Goal: Information Seeking & Learning: Learn about a topic

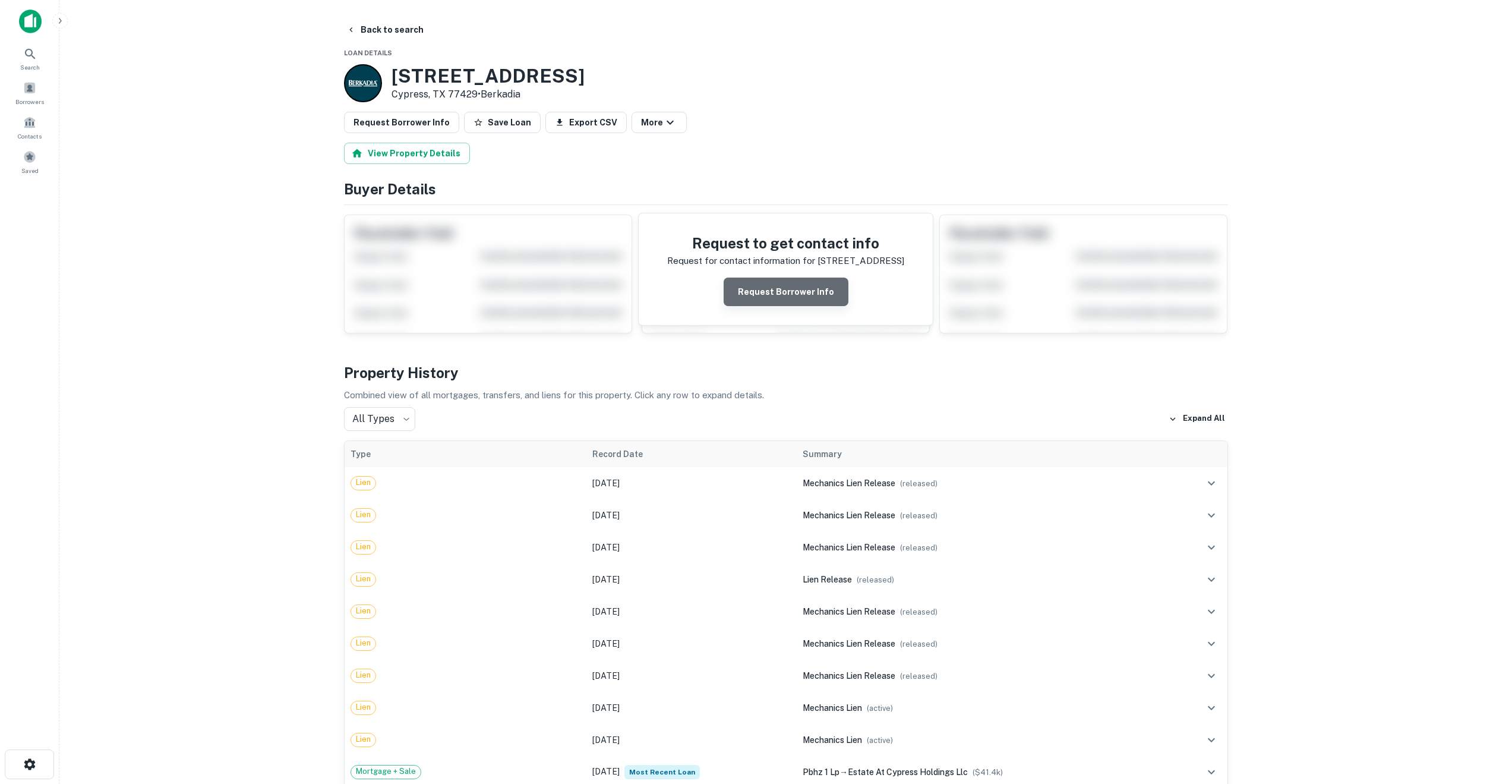
click at [795, 291] on button "Request Borrower Info" at bounding box center [786, 292] width 125 height 28
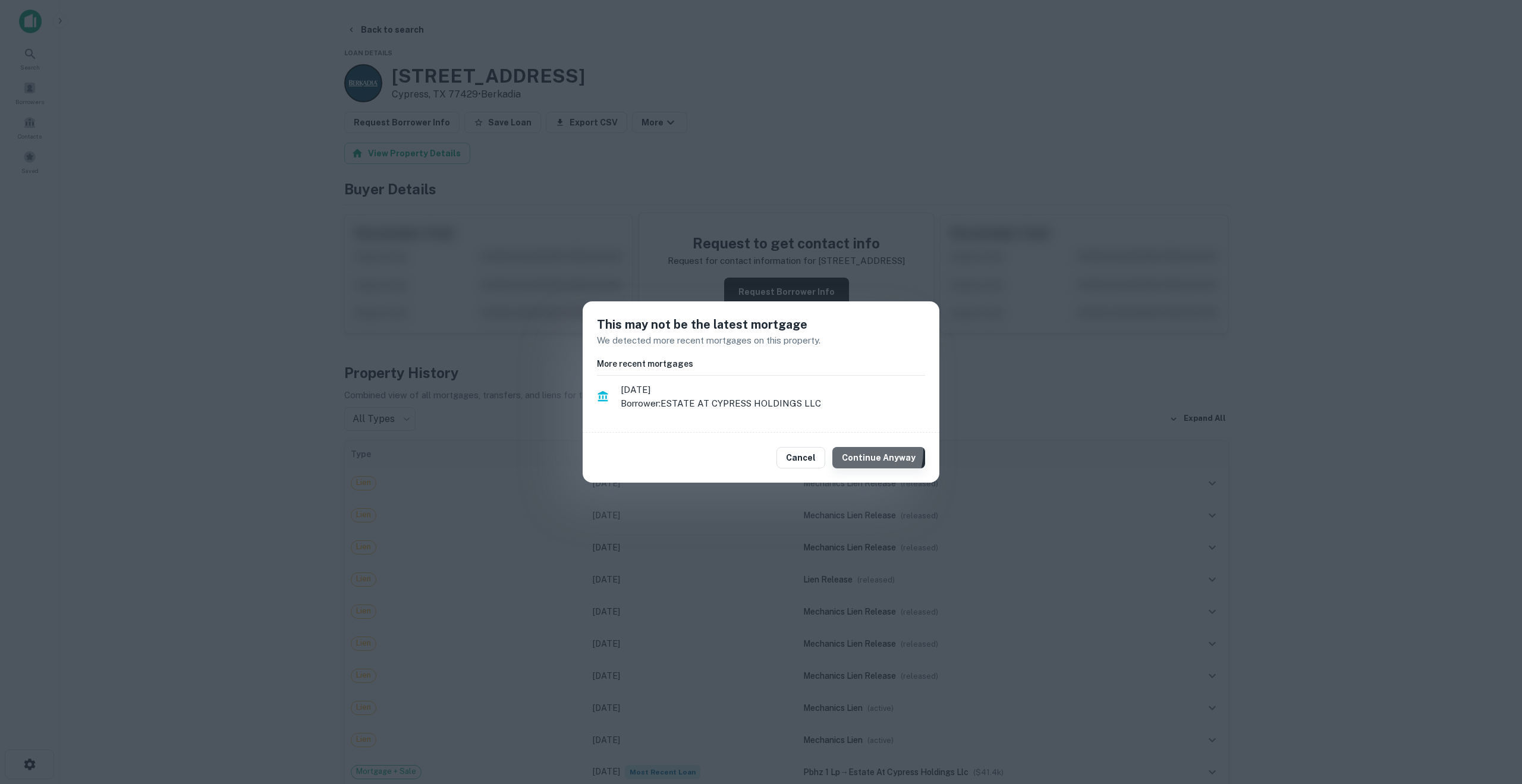
click at [856, 451] on button "Continue Anyway" at bounding box center [878, 457] width 93 height 22
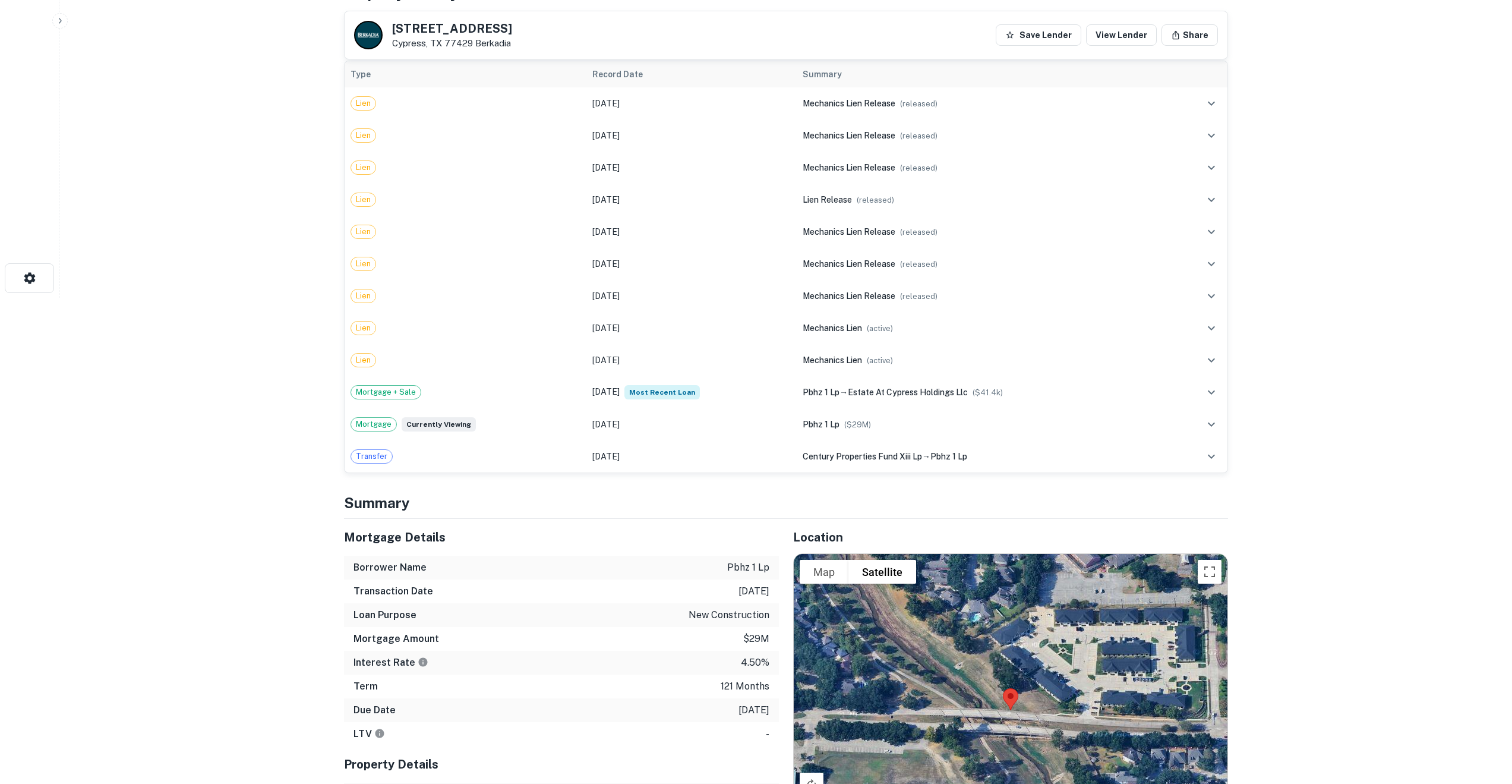
scroll to position [490, 0]
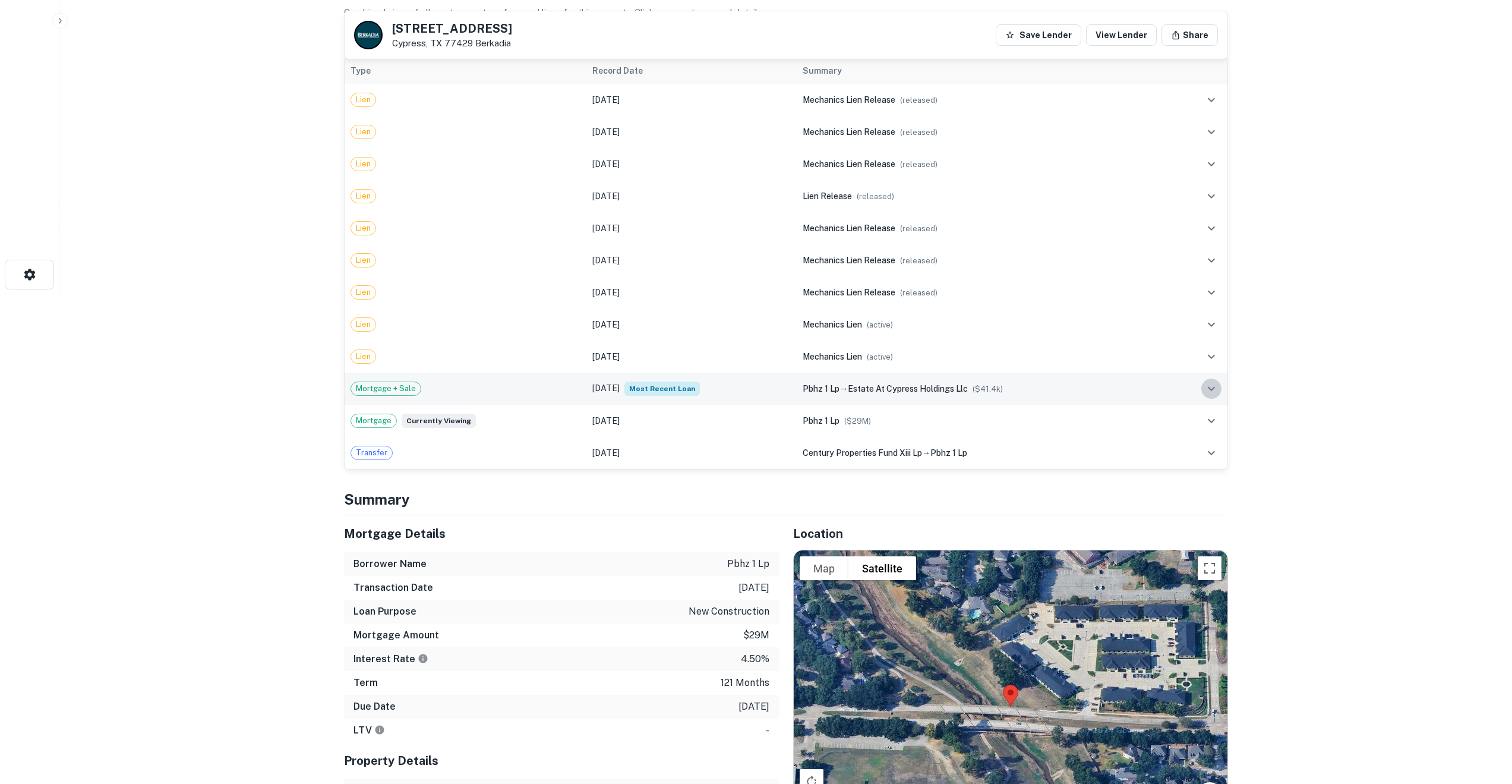
click at [1212, 388] on icon "expand row" at bounding box center [1211, 388] width 14 height 14
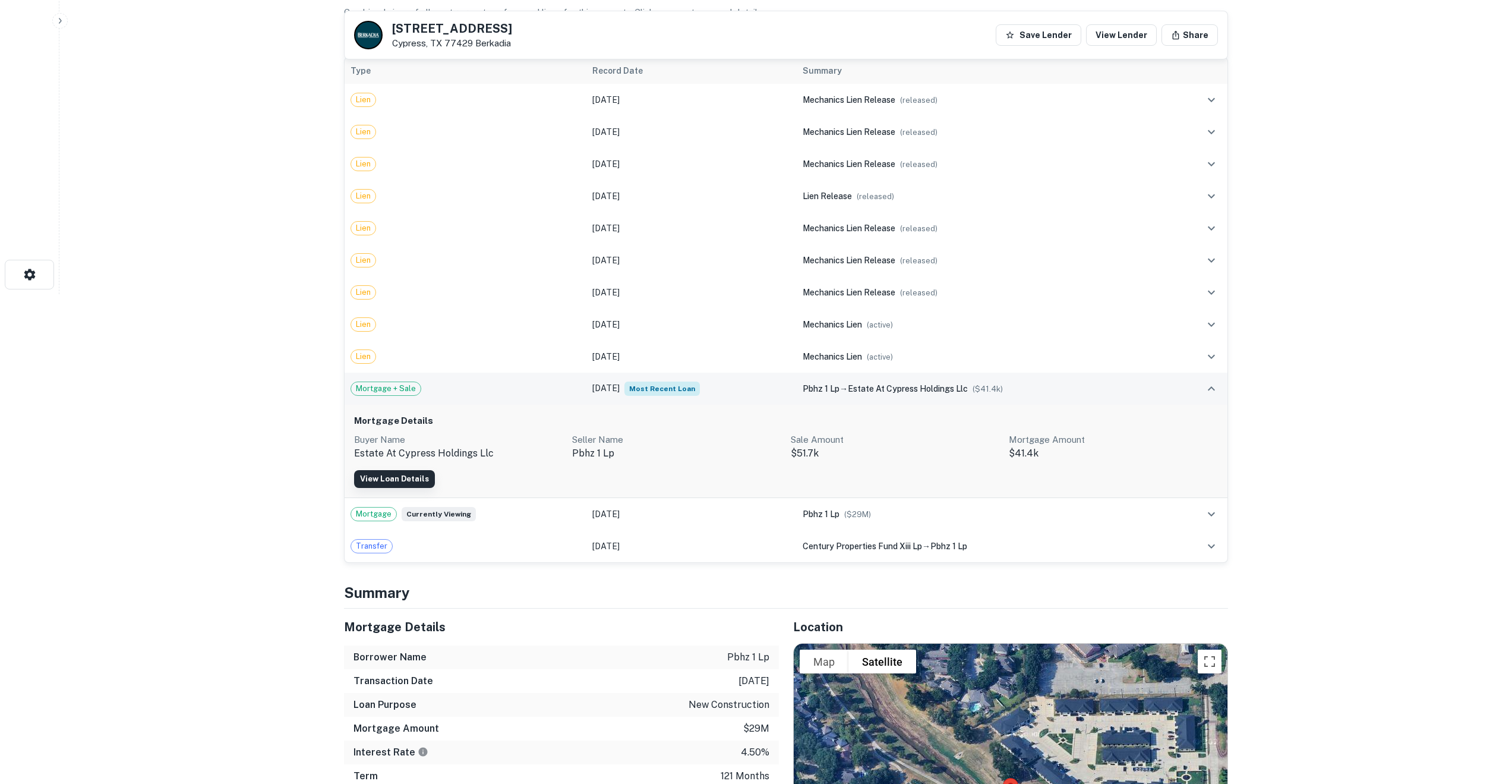
click at [391, 479] on link "View Loan Details" at bounding box center [395, 478] width 81 height 18
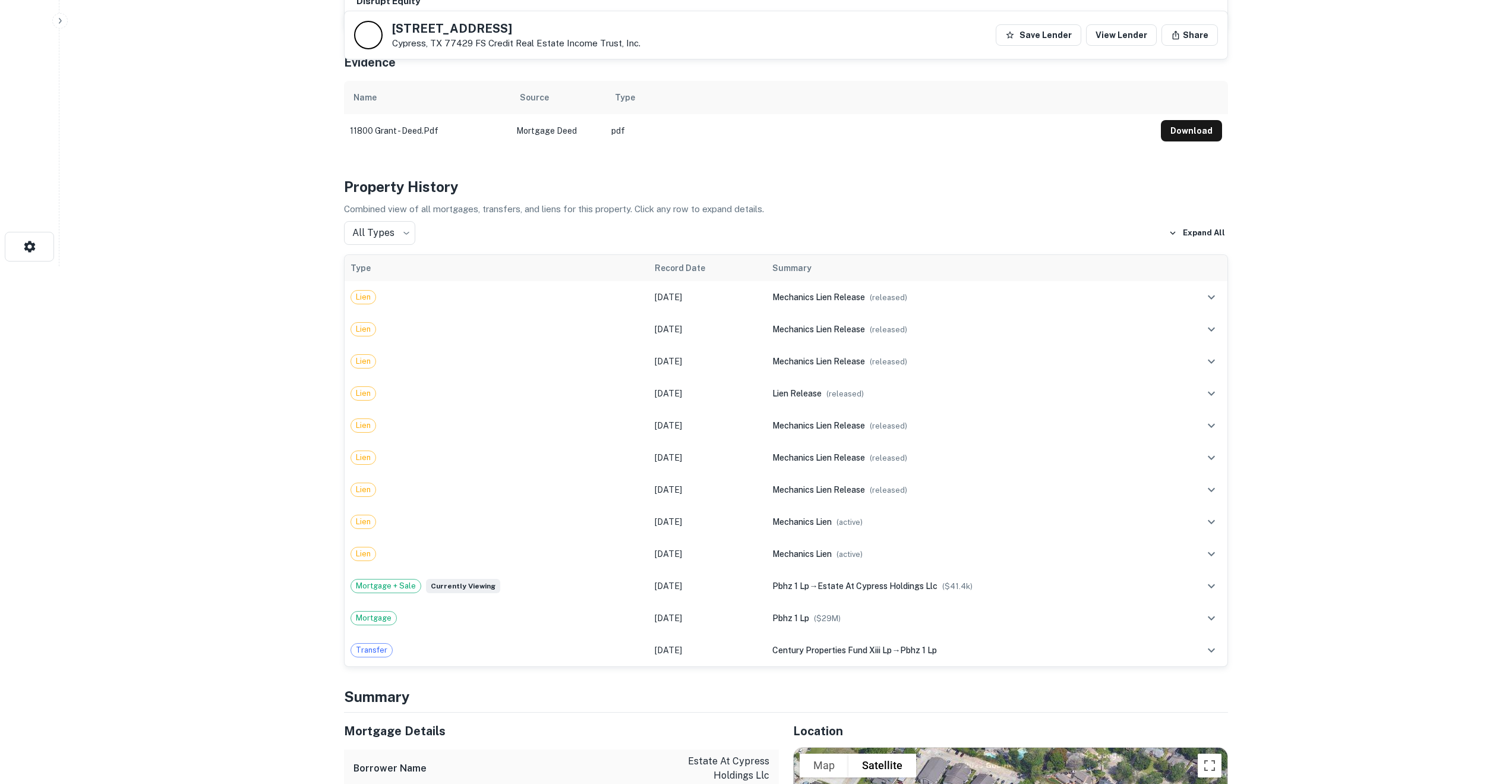
scroll to position [517, 0]
click at [1217, 291] on icon "expand row" at bounding box center [1211, 297] width 14 height 14
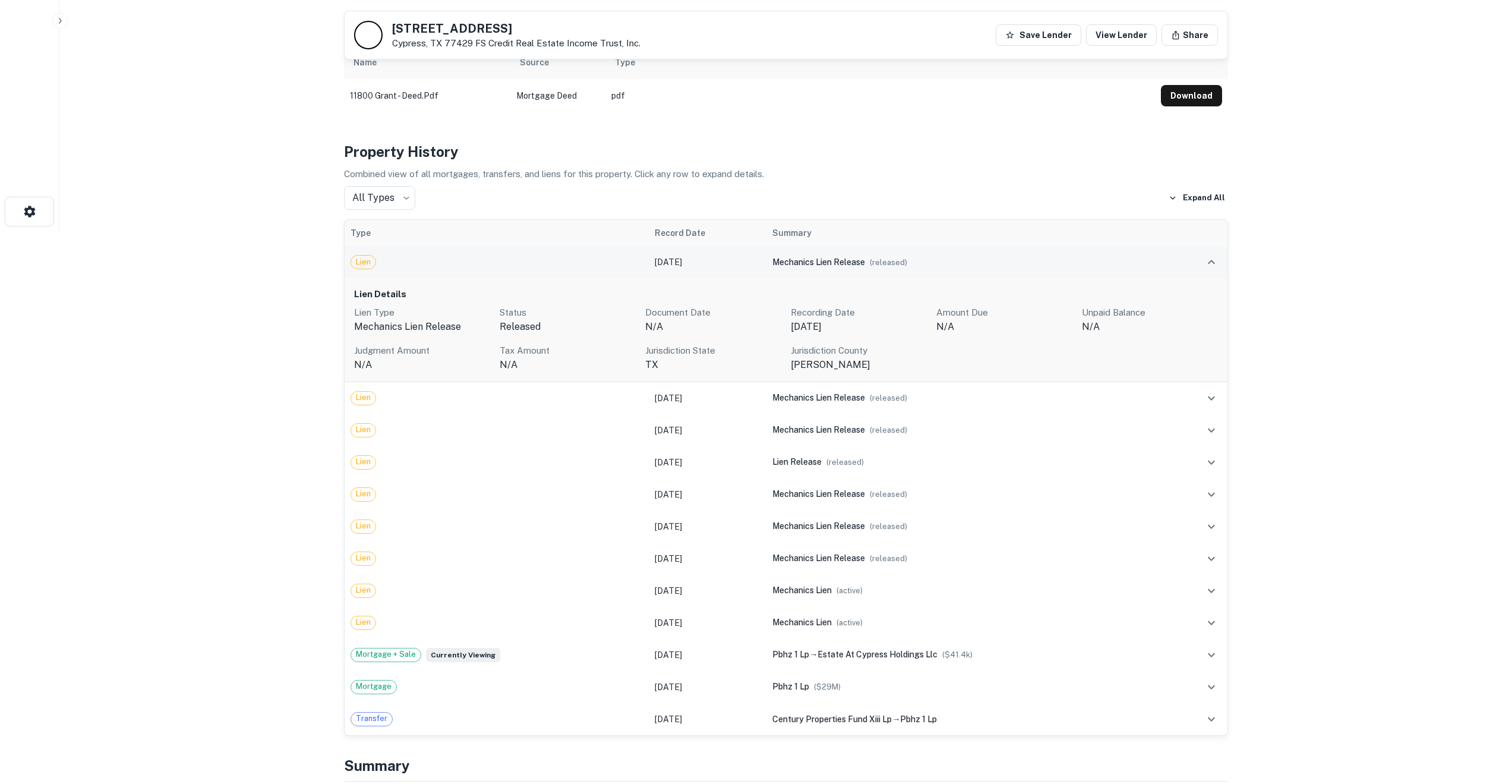
scroll to position [564, 0]
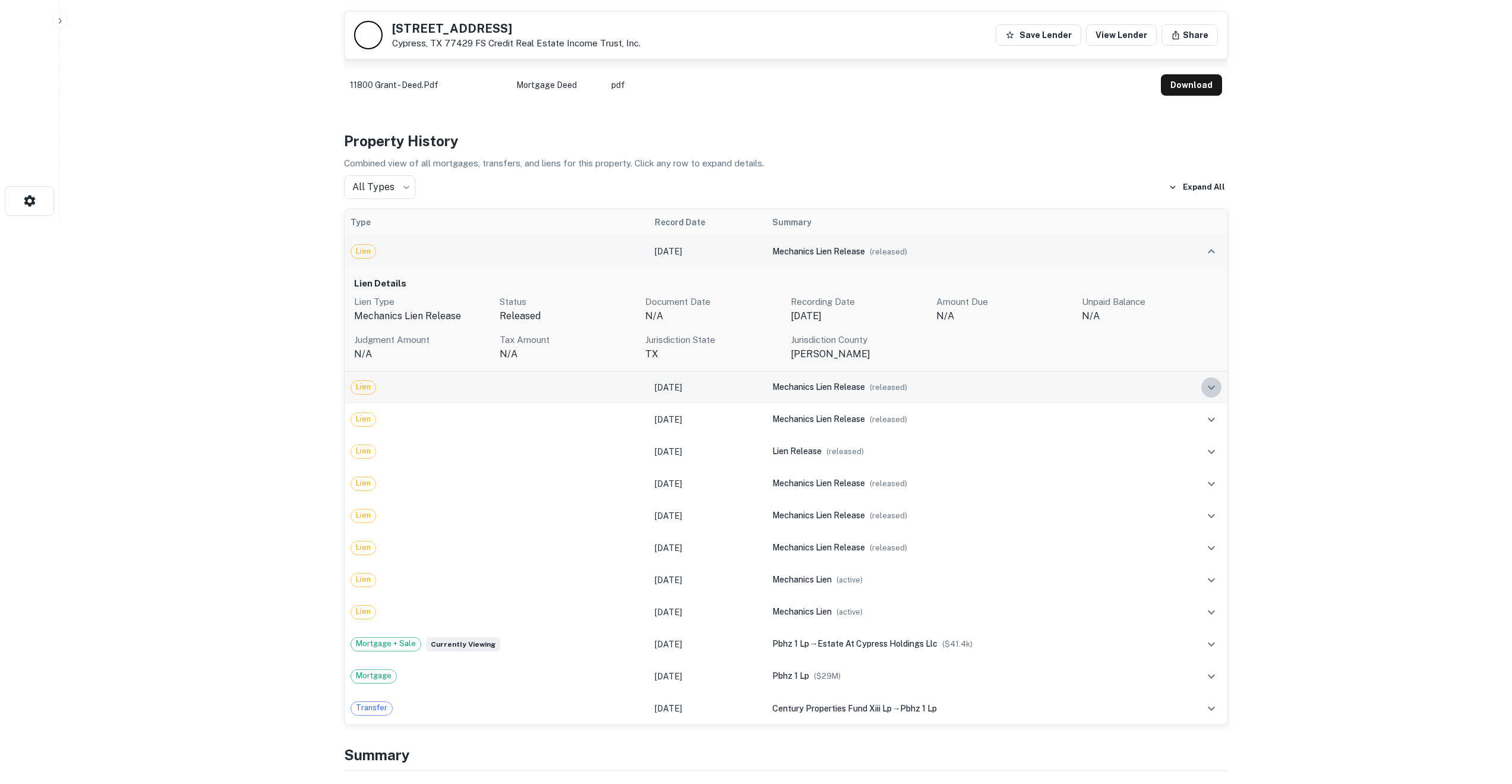
click at [1211, 380] on icon "expand row" at bounding box center [1211, 386] width 14 height 14
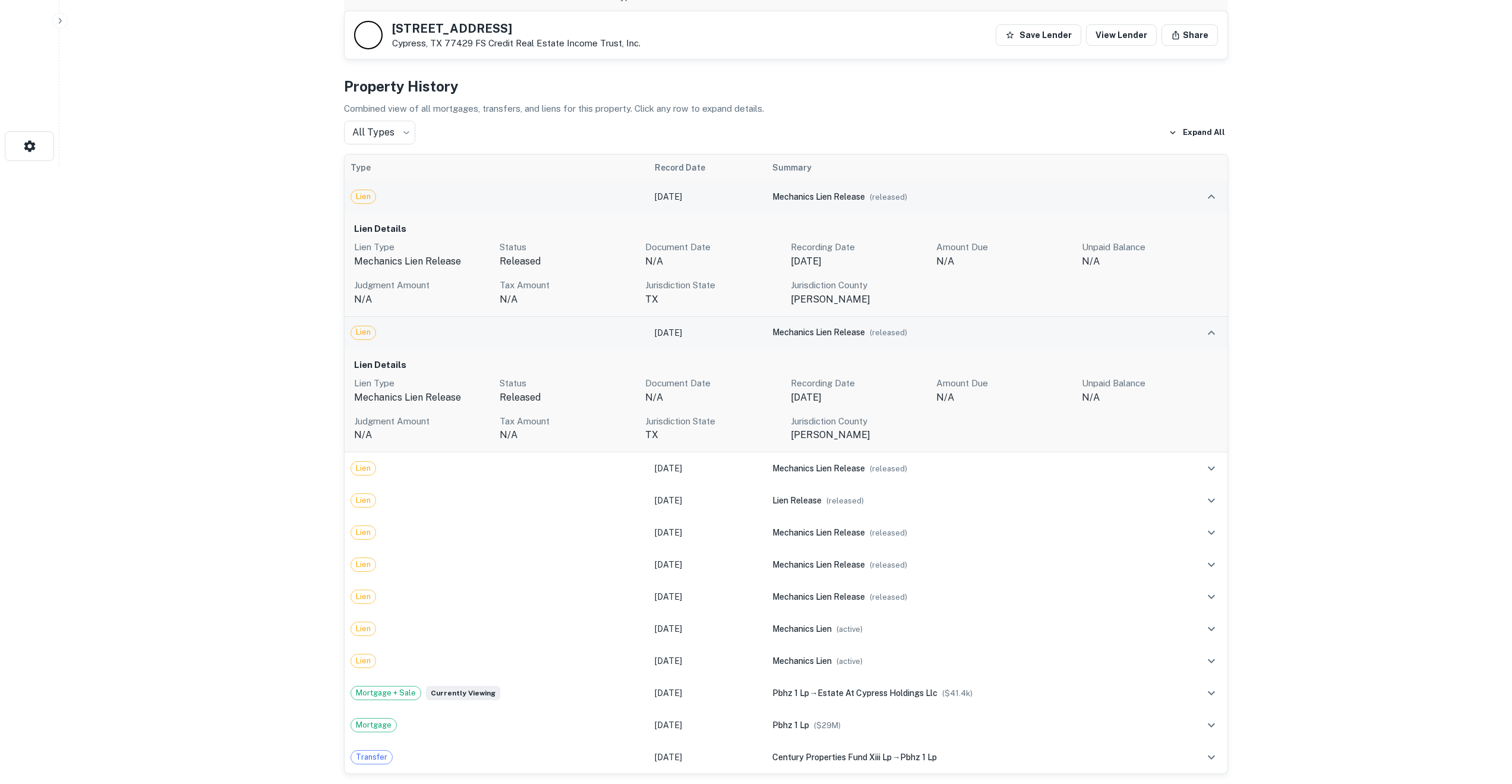
scroll to position [619, 0]
click at [1209, 460] on icon "expand row" at bounding box center [1211, 466] width 14 height 14
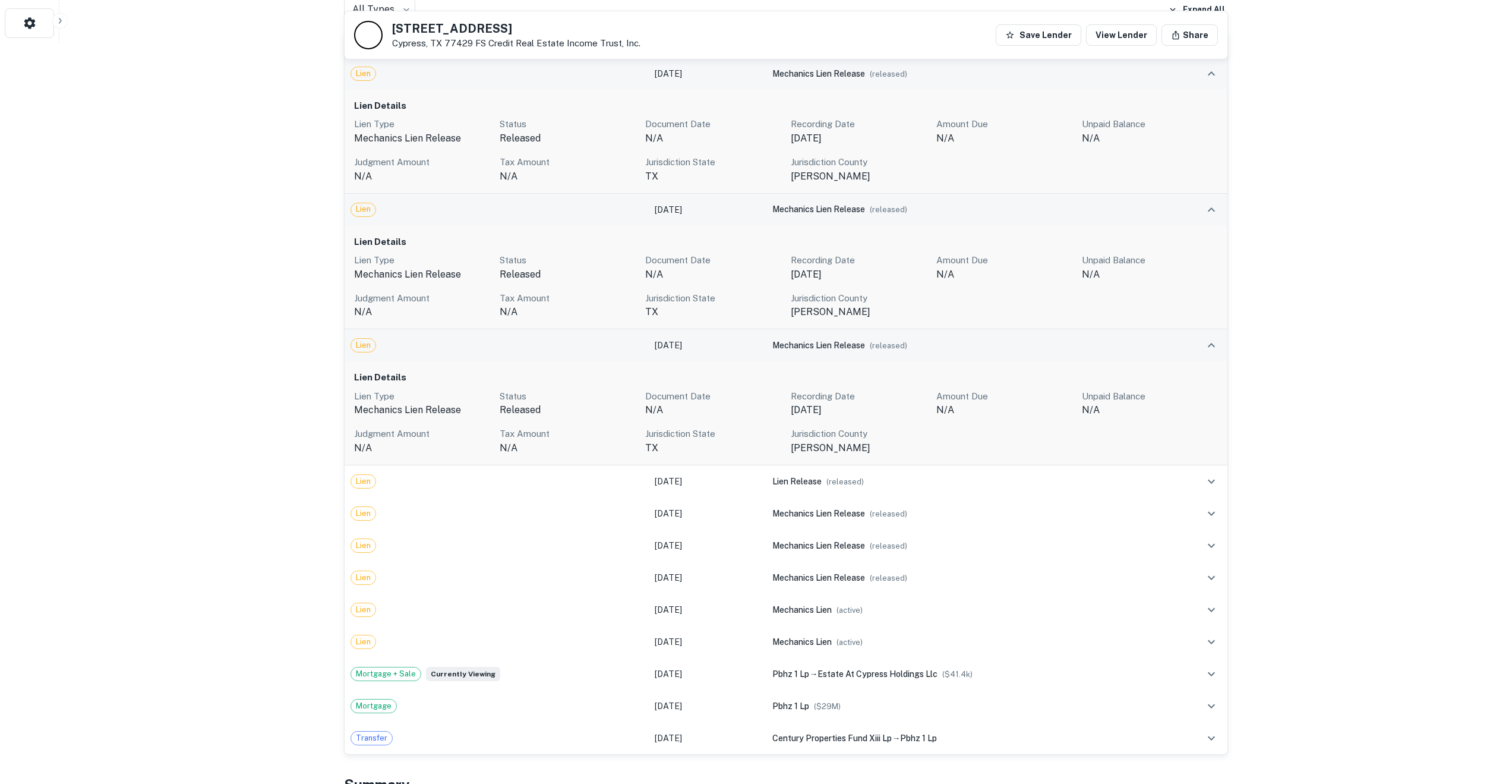
scroll to position [744, 0]
click at [1207, 472] on icon "expand row" at bounding box center [1211, 478] width 14 height 14
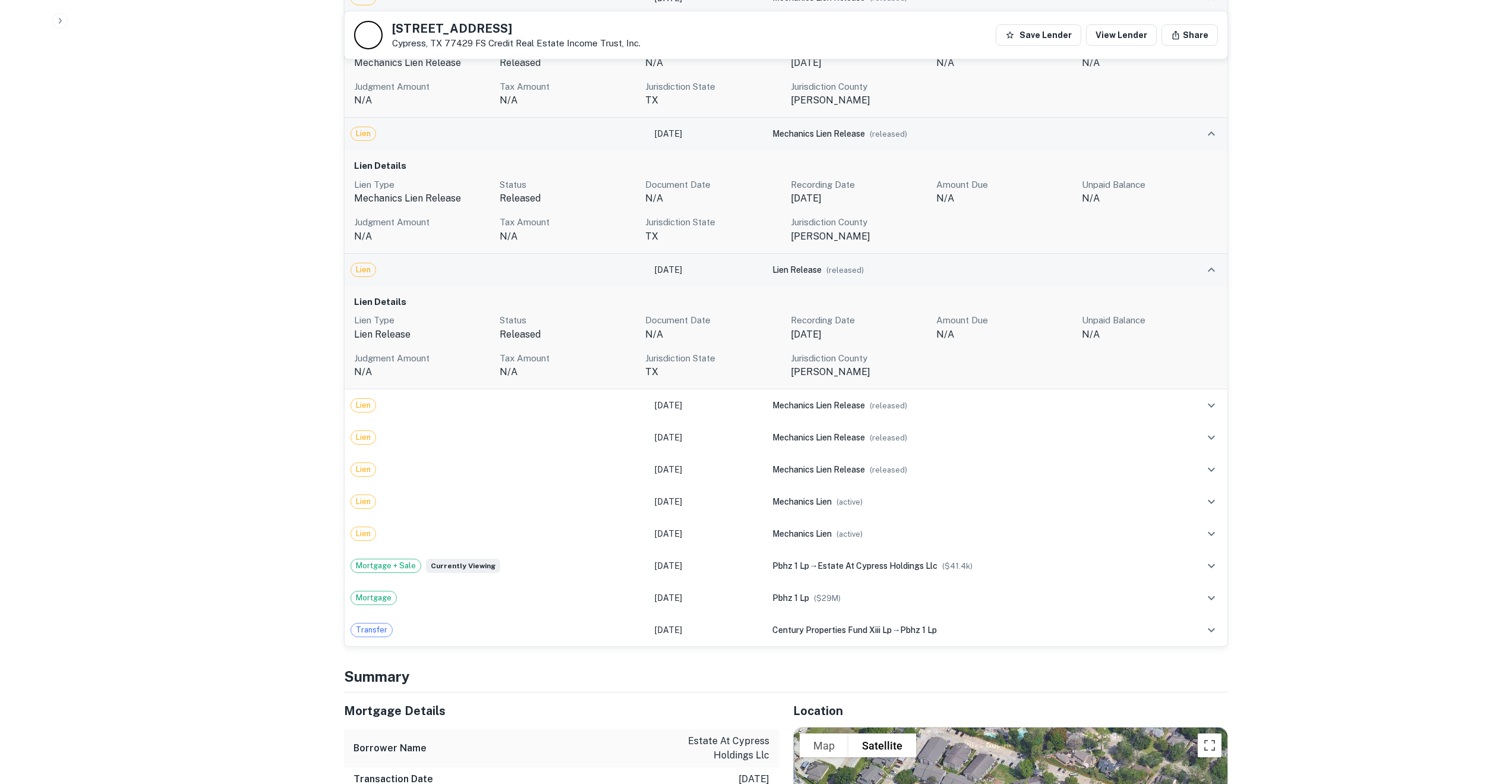
scroll to position [955, 0]
click at [1215, 492] on icon "expand row" at bounding box center [1211, 499] width 14 height 14
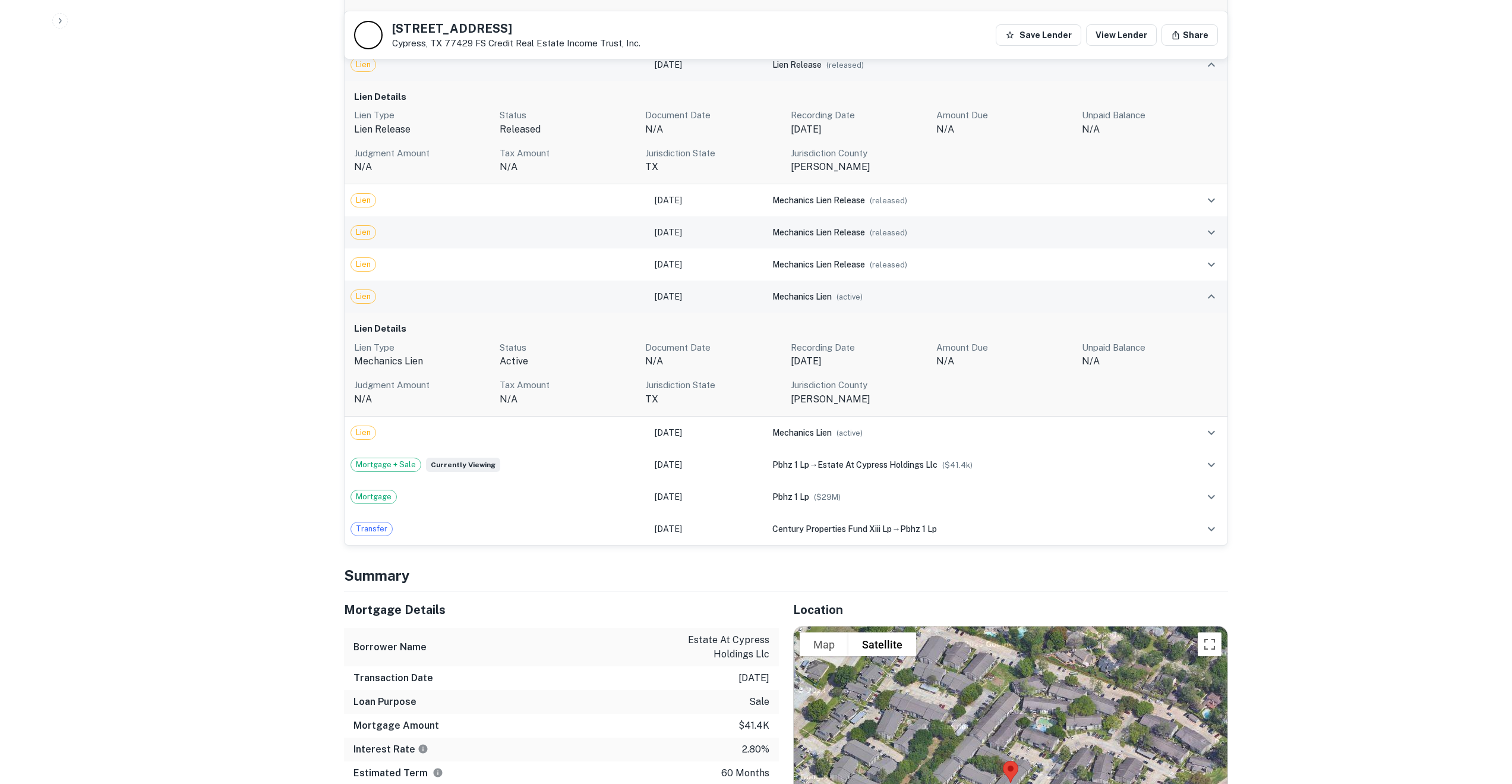
scroll to position [1158, 0]
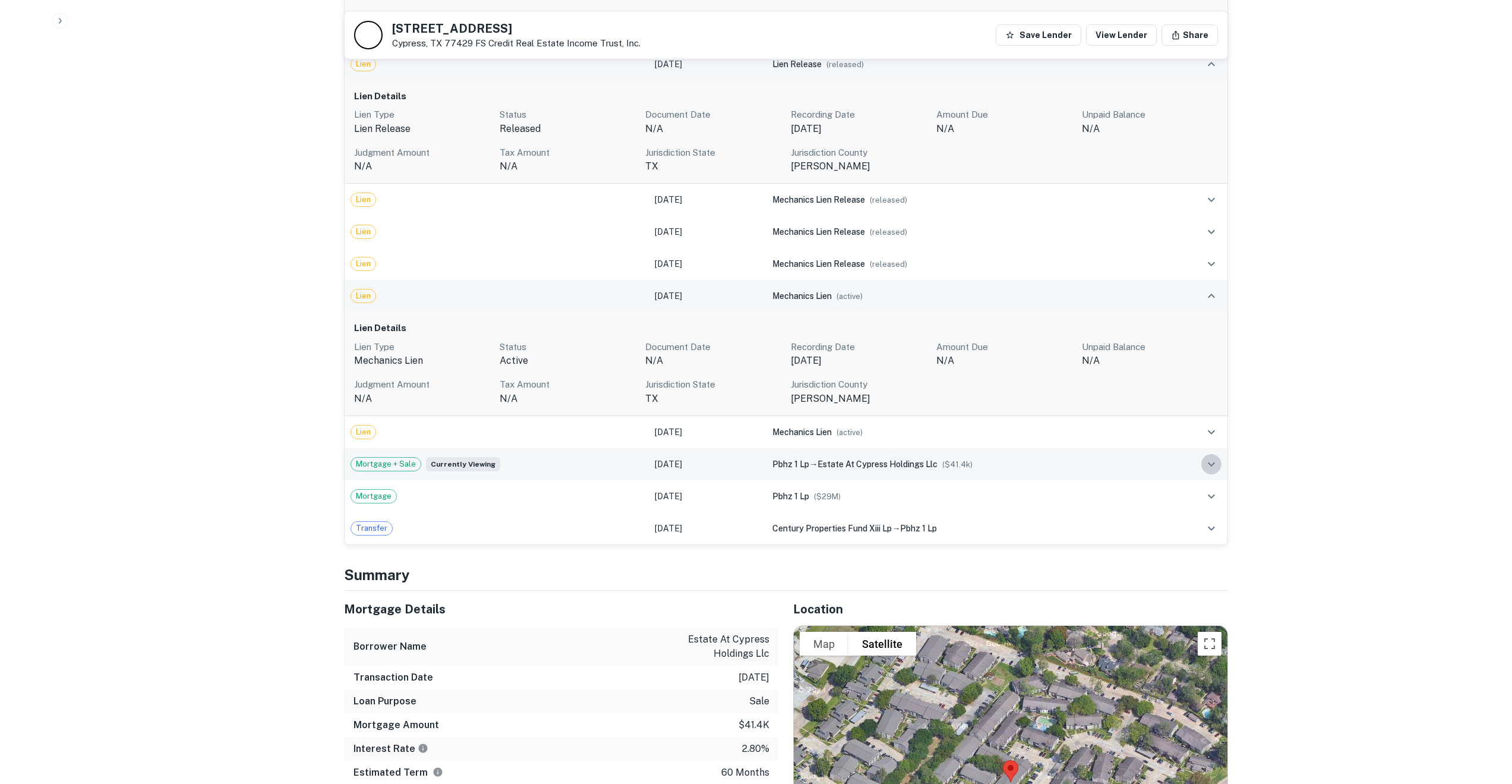
click at [1213, 457] on icon "expand row" at bounding box center [1211, 463] width 14 height 14
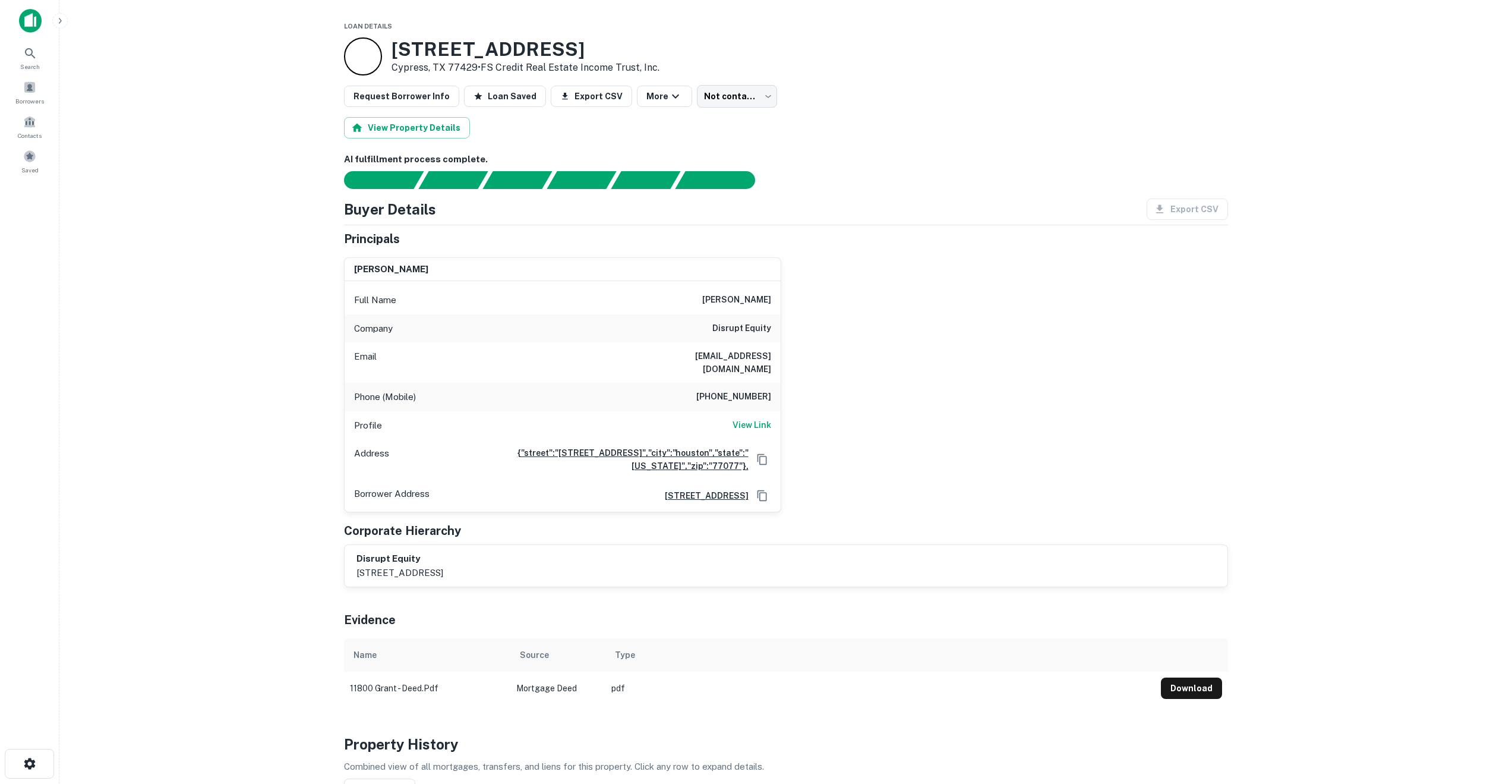
scroll to position [0, 0]
click at [364, 67] on div at bounding box center [363, 57] width 38 height 38
